Goal: Transaction & Acquisition: Download file/media

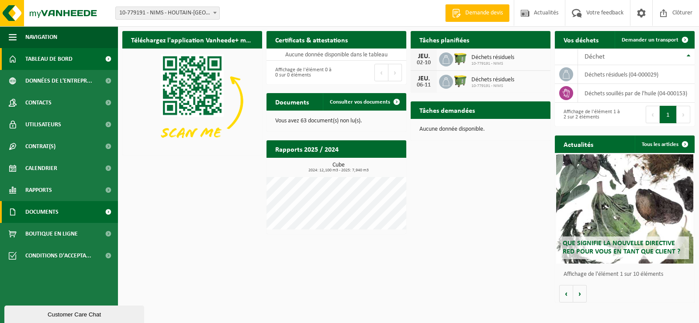
click at [80, 211] on link "Documents" at bounding box center [59, 212] width 118 height 22
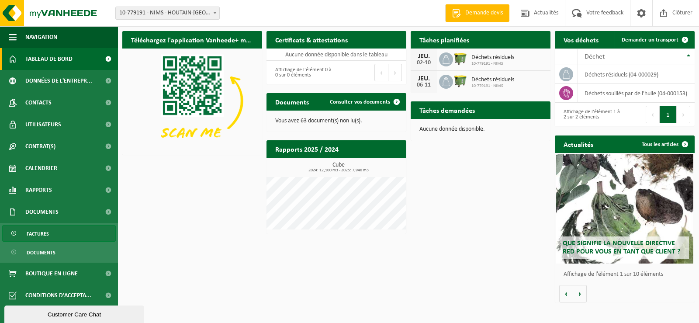
click at [42, 231] on span "Factures" at bounding box center [38, 233] width 22 height 17
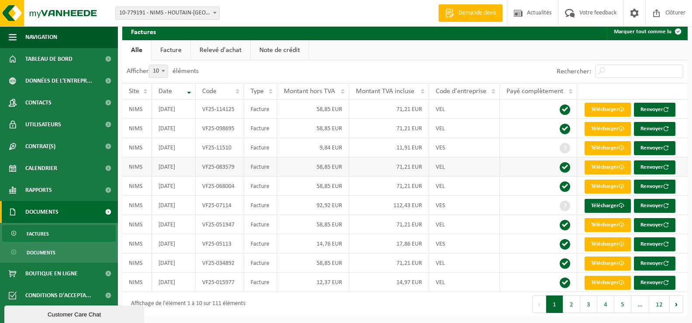
scroll to position [10, 0]
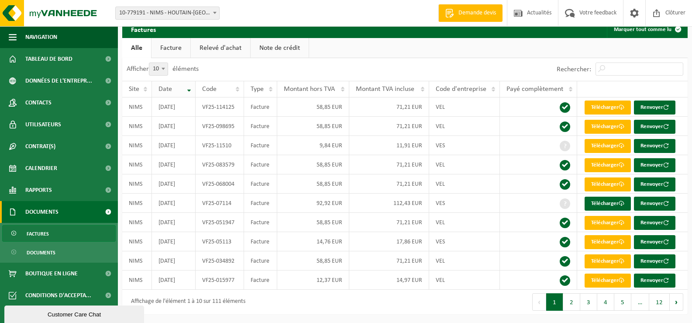
click at [188, 88] on th "Date" at bounding box center [174, 89] width 44 height 17
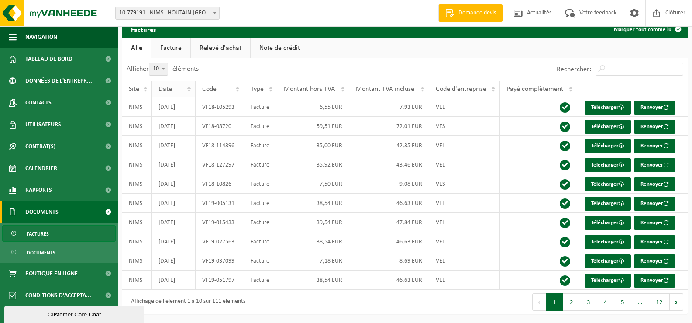
click at [188, 88] on th "Date" at bounding box center [174, 89] width 44 height 17
click at [589, 300] on button "3" at bounding box center [589, 301] width 17 height 17
click at [572, 304] on button "2" at bounding box center [572, 301] width 17 height 17
click at [557, 304] on button "1" at bounding box center [555, 301] width 17 height 17
click at [187, 87] on th "Date" at bounding box center [174, 89] width 44 height 17
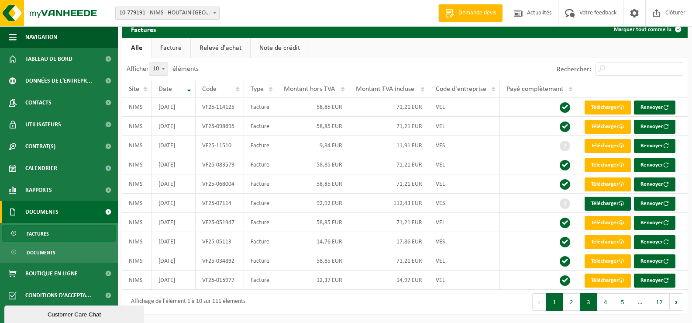
click at [593, 300] on button "3" at bounding box center [589, 301] width 17 height 17
click at [594, 164] on link "Télécharger" at bounding box center [608, 165] width 46 height 14
click at [573, 303] on button "2" at bounding box center [572, 301] width 17 height 17
click at [590, 301] on button "3" at bounding box center [589, 301] width 17 height 17
click at [614, 108] on link "Télécharger" at bounding box center [608, 107] width 46 height 14
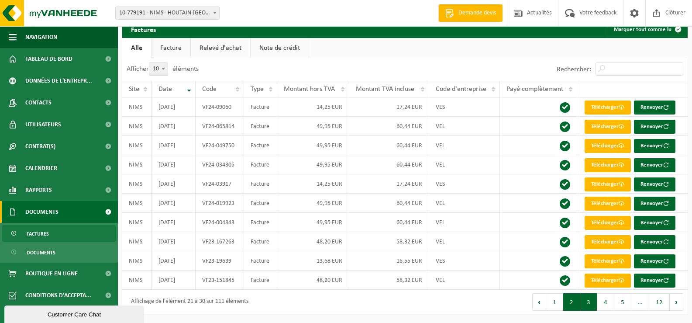
click at [576, 304] on button "2" at bounding box center [572, 301] width 17 height 17
click at [612, 164] on link "Télécharger" at bounding box center [608, 165] width 46 height 14
